Goal: Find specific page/section

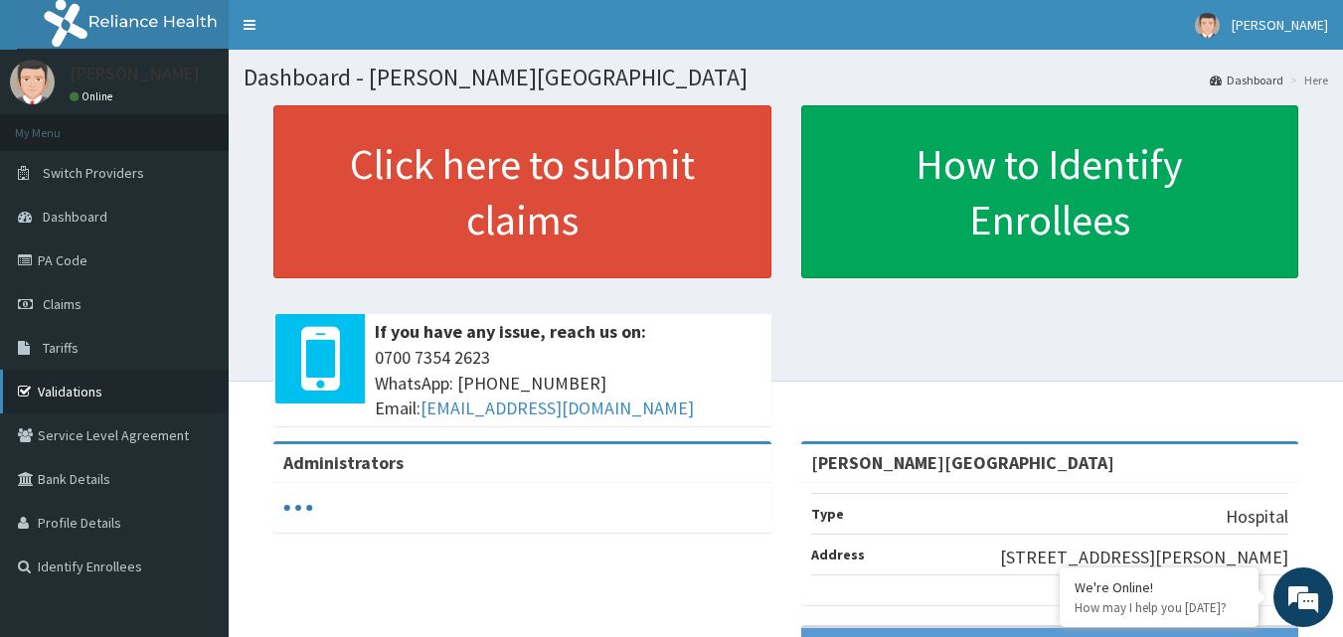
click at [81, 389] on link "Validations" at bounding box center [114, 392] width 229 height 44
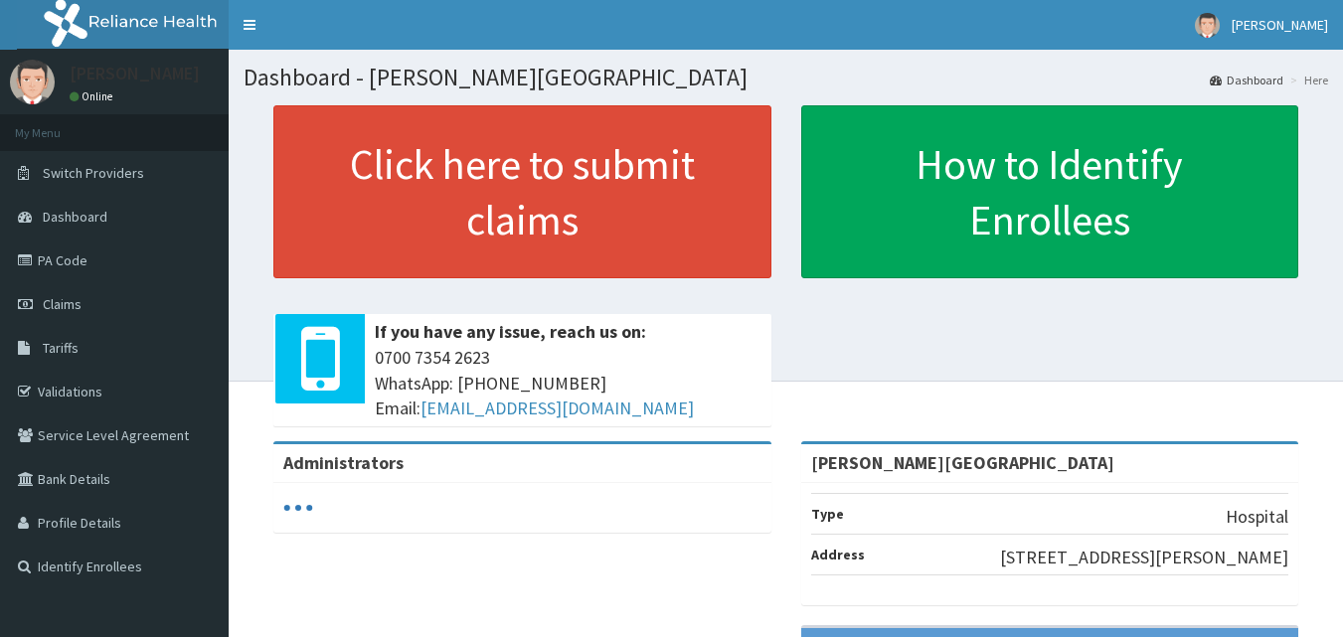
click at [85, 387] on link "Validations" at bounding box center [114, 392] width 229 height 44
